Goal: Task Accomplishment & Management: Manage account settings

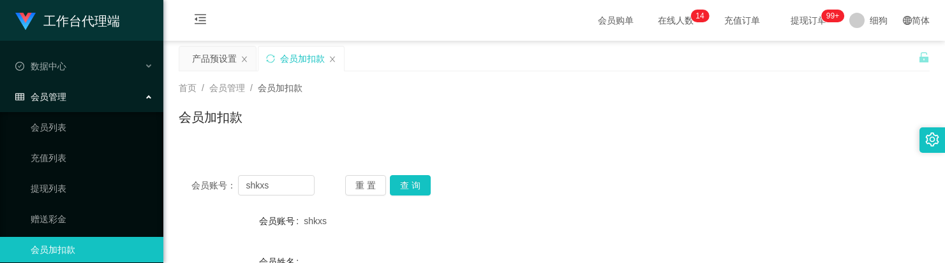
click at [300, 175] on input "shkxs" at bounding box center [276, 185] width 76 height 20
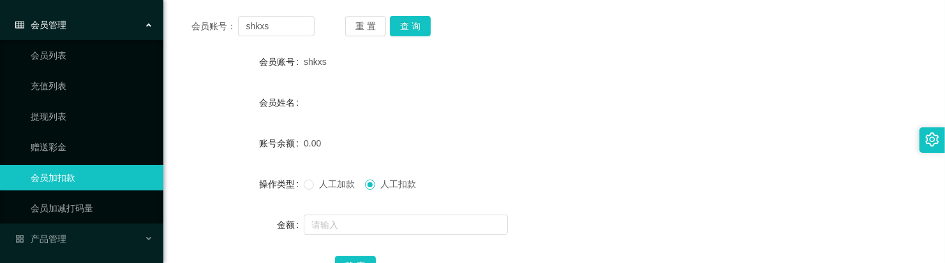
drag, startPoint x: 0, startPoint y: 0, endPoint x: 144, endPoint y: 11, distance: 144.6
click at [144, 11] on section "工作台代理端 数据中心 会员管理 会员列表 充值列表 提现列表 赠送彩金 会员加扣款 会员加减打码量 产品管理 开奖记录 注单管理 产品列表 即时注单 产品预…" at bounding box center [472, 104] width 945 height 526
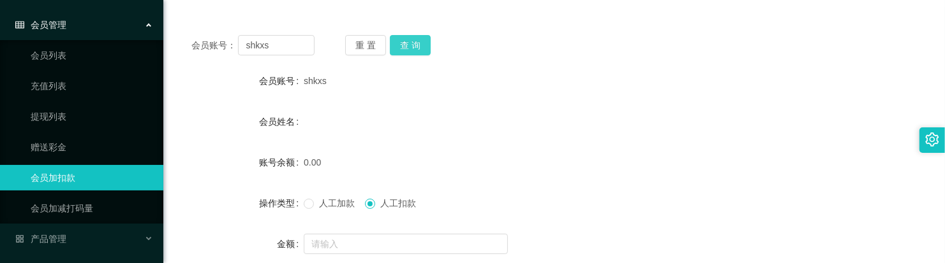
click at [399, 55] on button "查 询" at bounding box center [410, 45] width 41 height 20
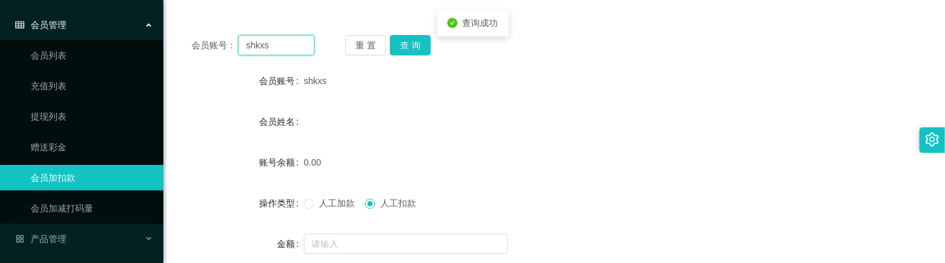
paste input "Kyzy"
type input "Kyzy"
click at [429, 53] on div "重 置 查 询" at bounding box center [406, 45] width 123 height 20
click at [423, 53] on button "查 询" at bounding box center [410, 45] width 41 height 20
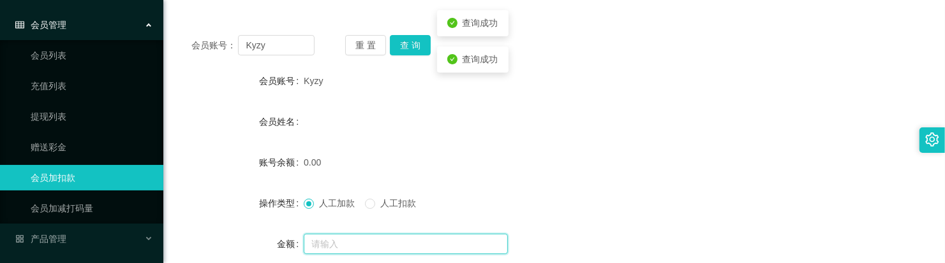
click at [328, 237] on input "text" at bounding box center [406, 244] width 204 height 20
click at [369, 239] on input "text" at bounding box center [406, 244] width 204 height 20
click at [372, 244] on input "text" at bounding box center [406, 244] width 204 height 20
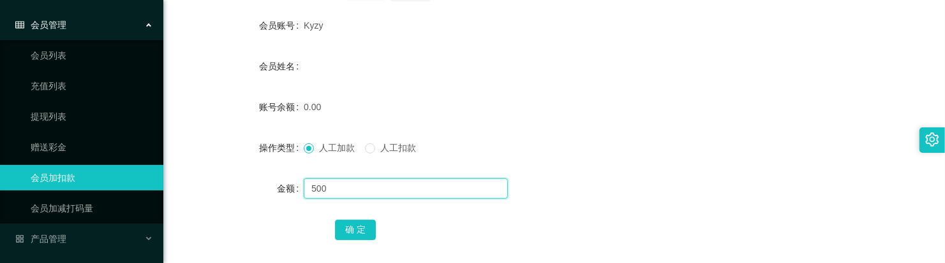
scroll to position [220, 0]
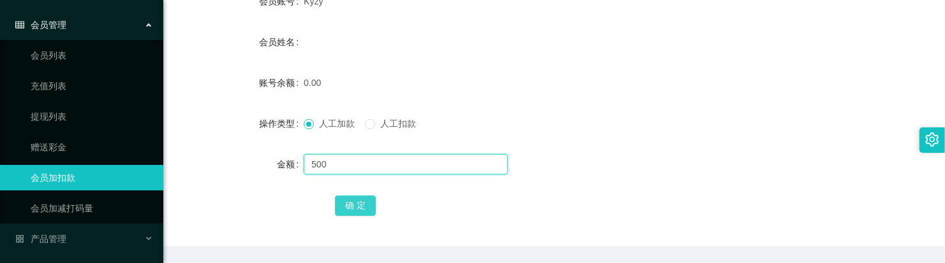
type input "500"
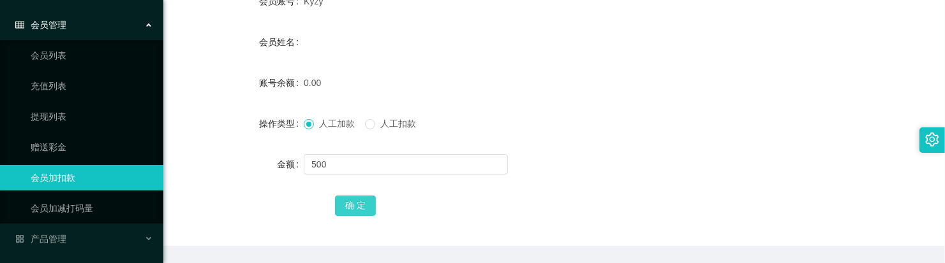
click at [367, 202] on button "确 定" at bounding box center [355, 206] width 41 height 20
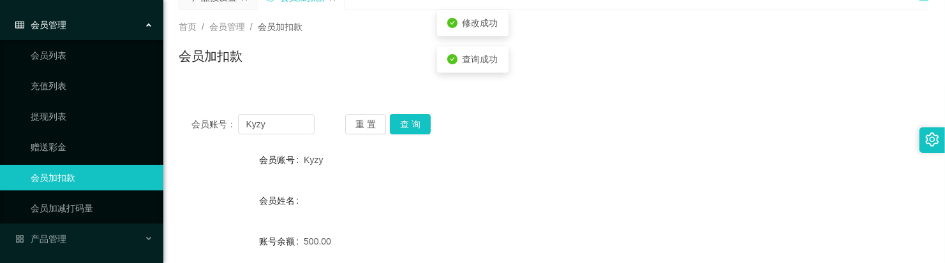
scroll to position [61, 0]
drag, startPoint x: 282, startPoint y: 133, endPoint x: 114, endPoint y: 113, distance: 169.5
click at [114, 106] on section "工作台代理端 数据中心 会员管理 会员列表 充值列表 提现列表 赠送彩金 会员加扣款 会员加减打码量 产品管理 开奖记录 注单管理 产品列表 即时注单 产品预…" at bounding box center [472, 202] width 945 height 526
click at [531, 91] on div "会员账号： Kyzy 重 置 查 询 会员账号 Kyzy 会员姓名 账号余额 500.00 操作类型 人工加款 人工扣款 金额 确 定" at bounding box center [554, 246] width 751 height 319
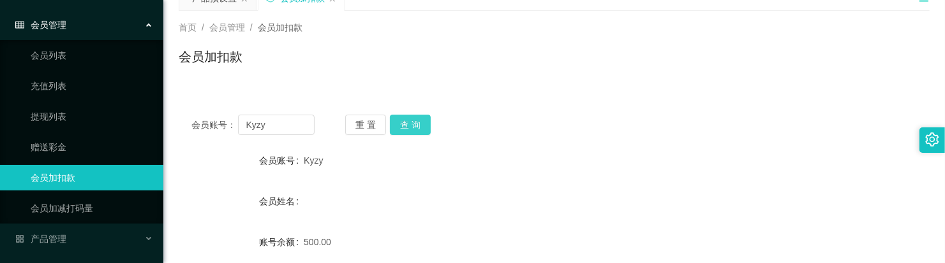
click at [399, 124] on button "查 询" at bounding box center [410, 125] width 41 height 20
drag, startPoint x: 292, startPoint y: 122, endPoint x: 230, endPoint y: 113, distance: 62.5
click at [230, 113] on div "会员账号： Kyzy 重 置 查 询 会员账号 Kyzy 会员姓名 账号余额 700.00 操作类型 人工加款 人工扣款 金额 确 定" at bounding box center [554, 254] width 751 height 304
paste input "Alexlin2281"
type input "Alexlin2281"
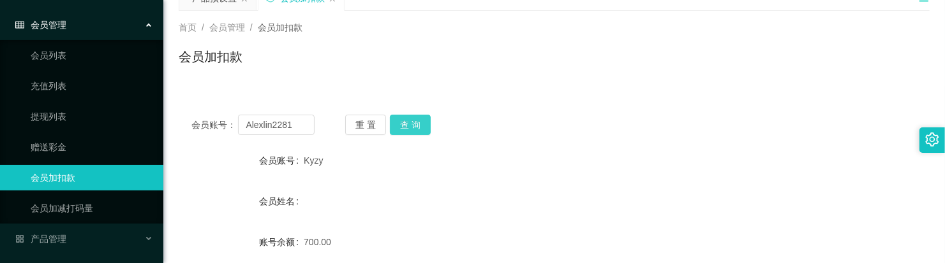
click at [409, 126] on button "查 询" at bounding box center [410, 125] width 41 height 20
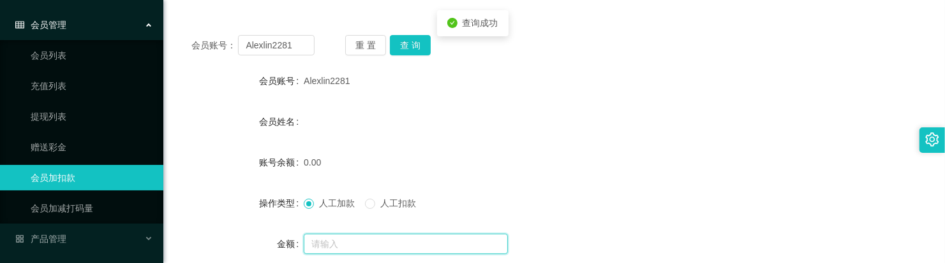
click at [332, 237] on input "text" at bounding box center [406, 244] width 204 height 20
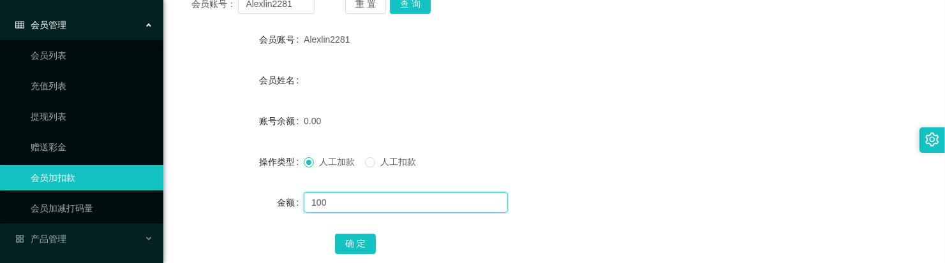
scroll to position [220, 0]
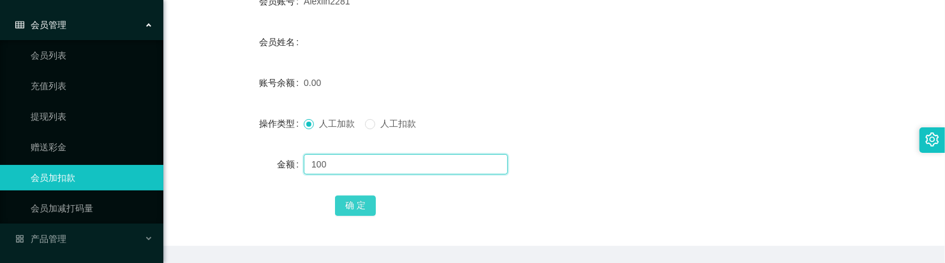
type input "100"
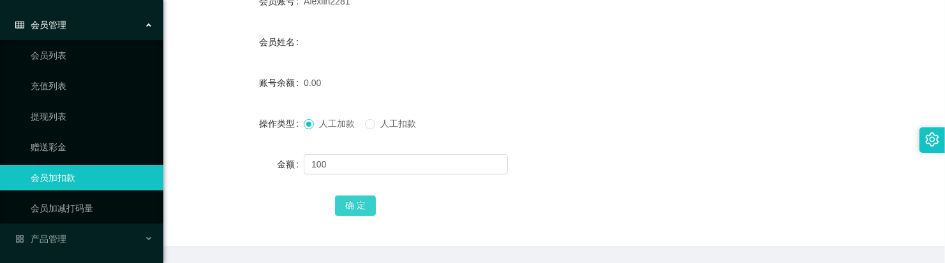
click at [355, 215] on div "确 定" at bounding box center [554, 206] width 438 height 26
click at [357, 212] on button "确 定" at bounding box center [355, 206] width 41 height 20
drag, startPoint x: 694, startPoint y: 177, endPoint x: 447, endPoint y: 126, distance: 252.2
click at [694, 177] on form "会员账号 Alexlin2281 会员姓名 账号余额 100.00 操作类型 人工加款 人工扣款 金额 确 定" at bounding box center [554, 104] width 751 height 230
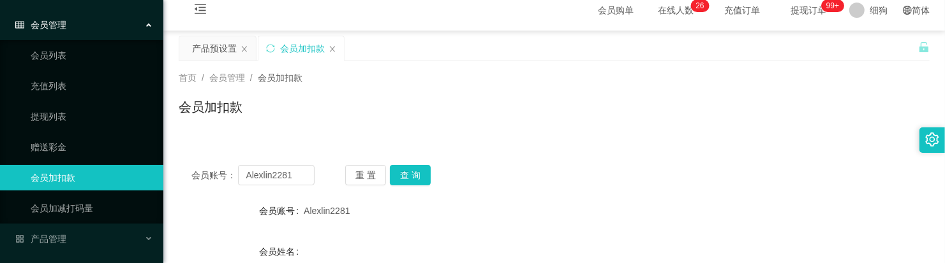
scroll to position [0, 0]
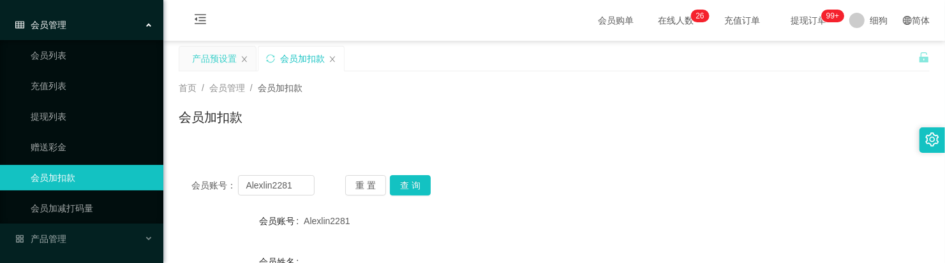
click at [225, 53] on div "产品预设置" at bounding box center [214, 59] width 45 height 24
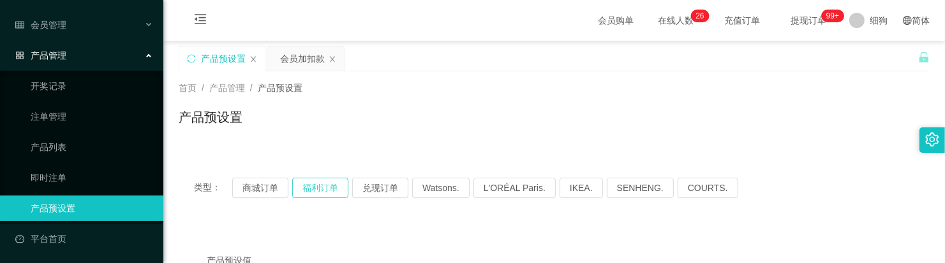
click at [320, 190] on button "福利订单" at bounding box center [320, 188] width 56 height 20
click at [301, 64] on div "会员加扣款" at bounding box center [302, 59] width 45 height 24
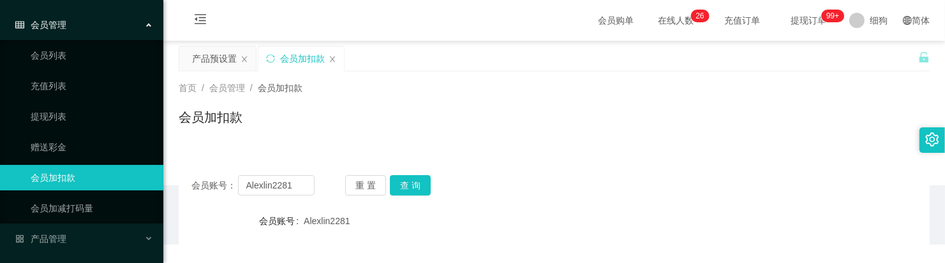
scroll to position [72, 0]
click at [413, 186] on button "查 询" at bounding box center [410, 185] width 41 height 20
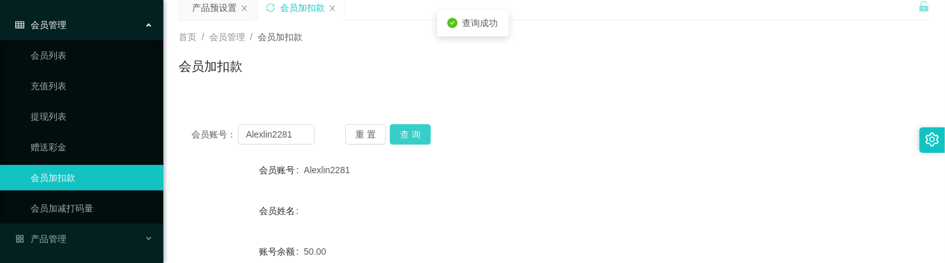
scroll to position [80, 0]
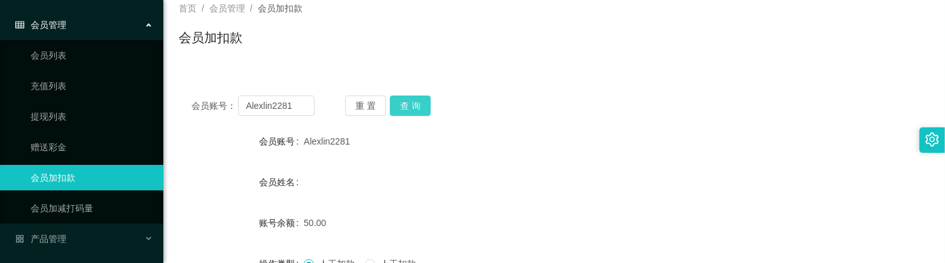
drag, startPoint x: 410, startPoint y: 107, endPoint x: 425, endPoint y: 103, distance: 15.8
click at [410, 107] on button "查 询" at bounding box center [410, 106] width 41 height 20
